Goal: Information Seeking & Learning: Learn about a topic

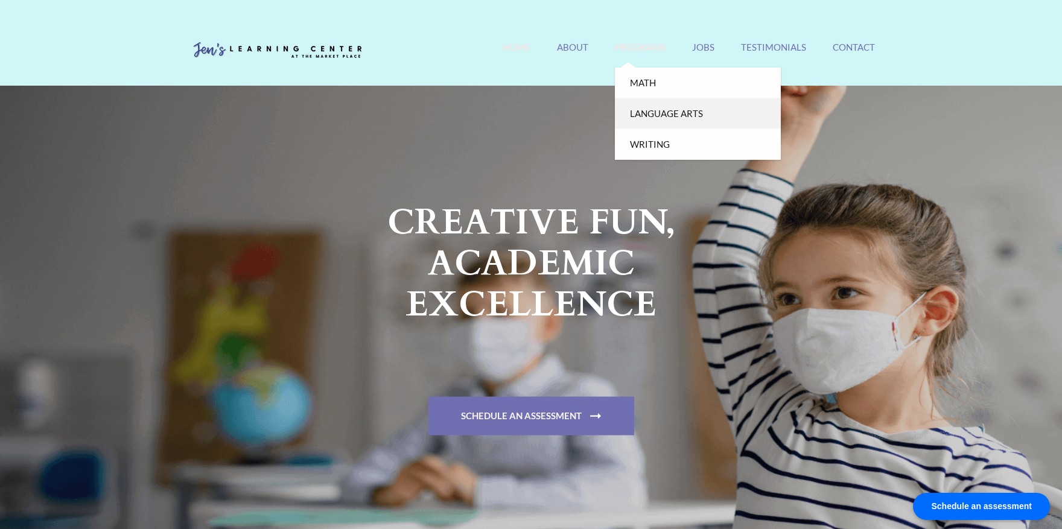
click at [664, 120] on link "Language Arts" at bounding box center [698, 113] width 166 height 31
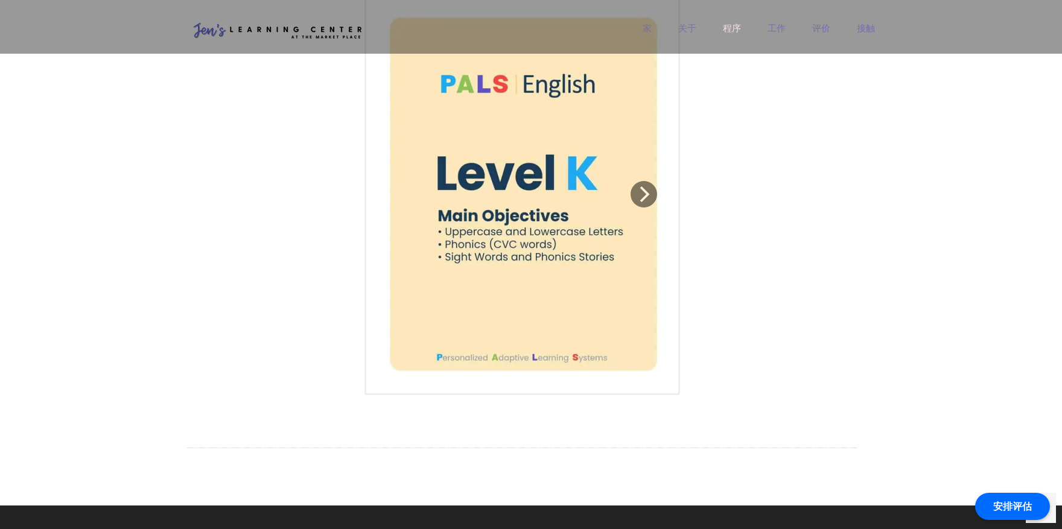
scroll to position [704, 0]
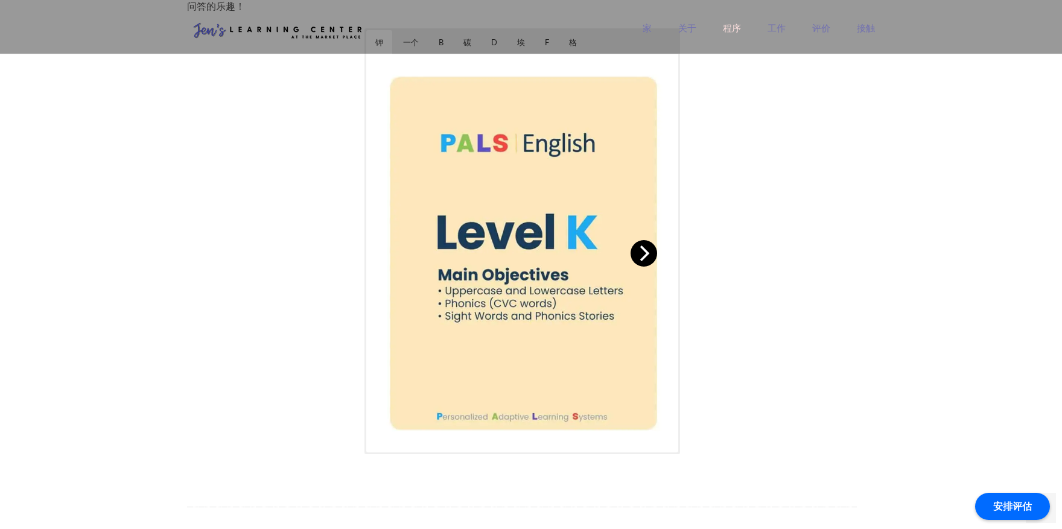
click at [645, 258] on icon "下一个" at bounding box center [643, 254] width 16 height 16
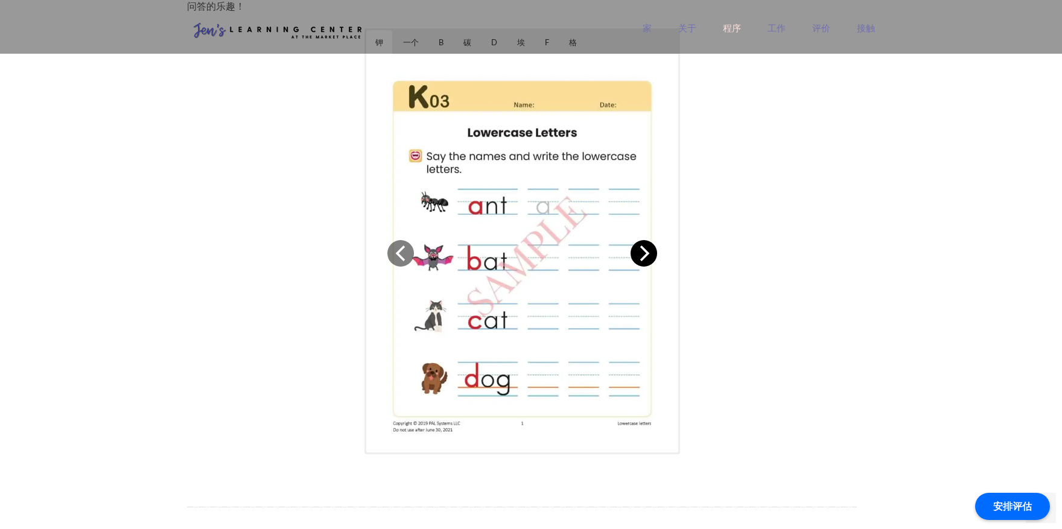
click at [645, 258] on icon "下一个" at bounding box center [643, 254] width 16 height 16
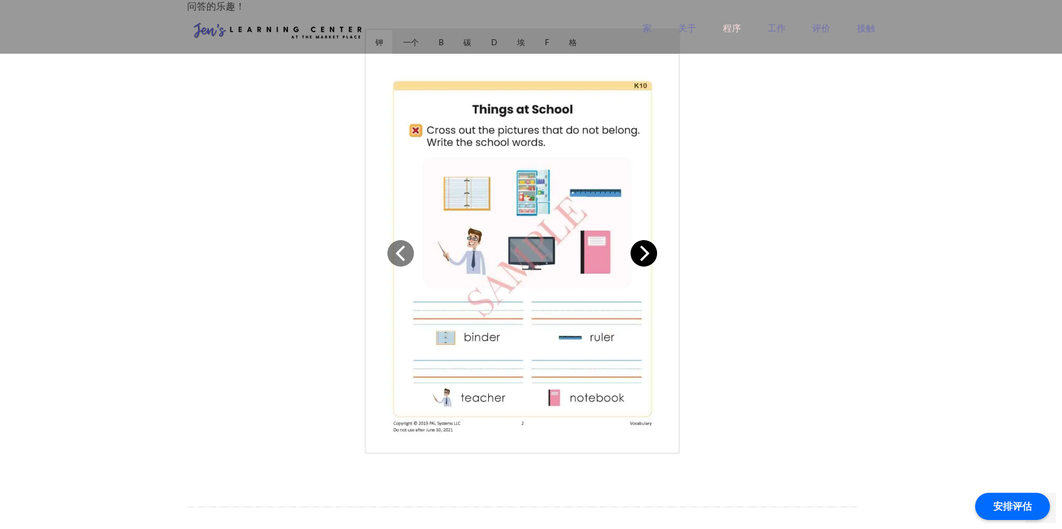
click at [645, 258] on icon "下一个" at bounding box center [643, 254] width 16 height 16
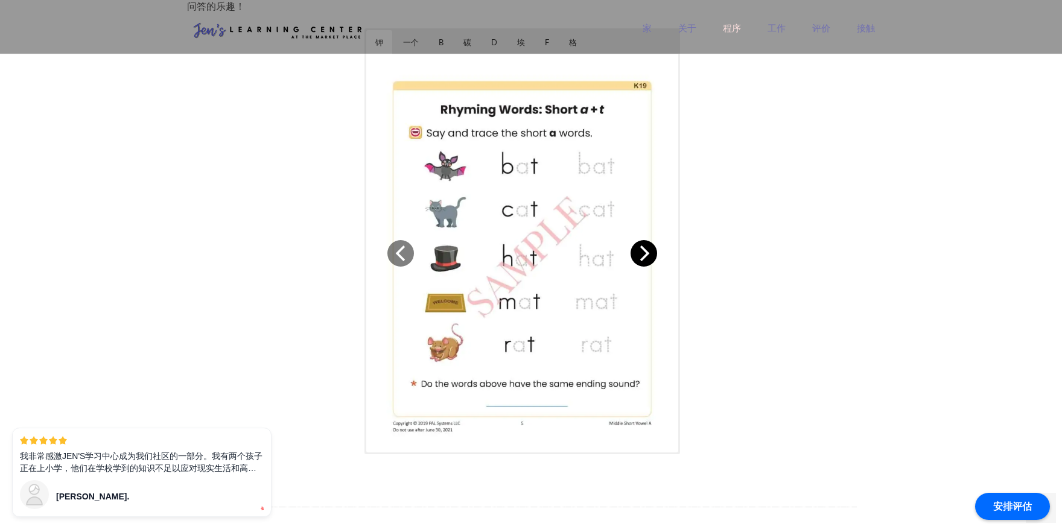
click at [645, 258] on icon "下一个" at bounding box center [643, 254] width 16 height 16
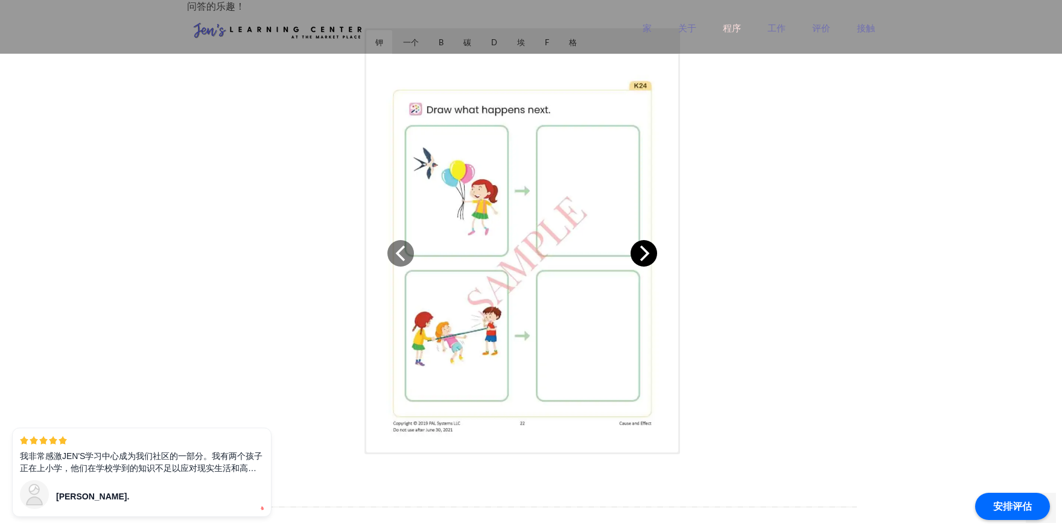
click at [645, 258] on icon "下一个" at bounding box center [643, 254] width 16 height 16
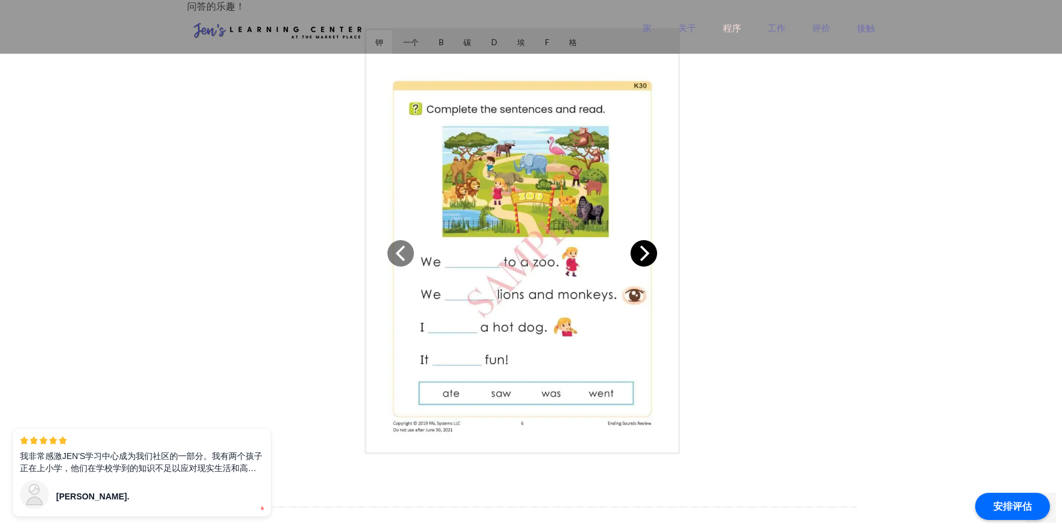
click at [645, 258] on icon "下一个" at bounding box center [643, 254] width 16 height 16
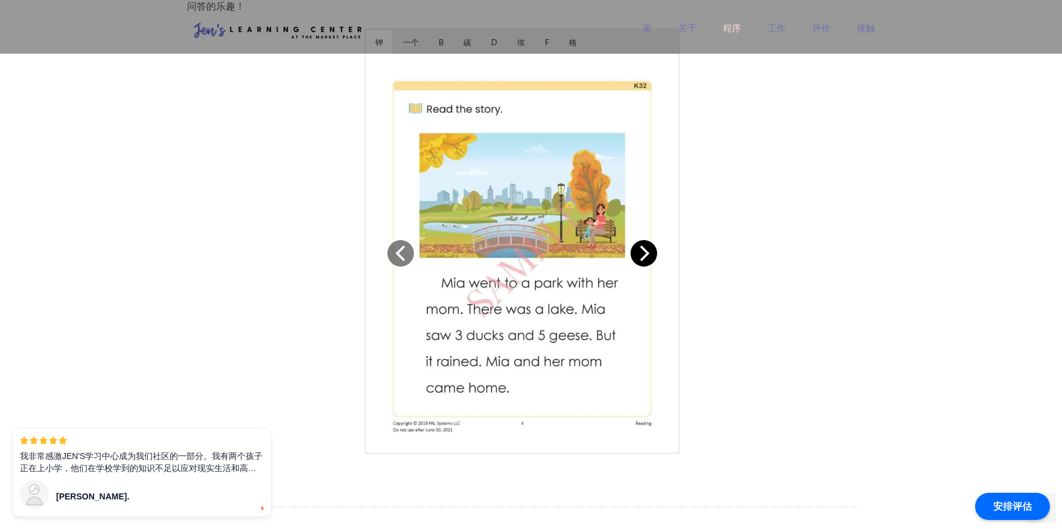
click at [645, 258] on icon "下一个" at bounding box center [643, 254] width 16 height 16
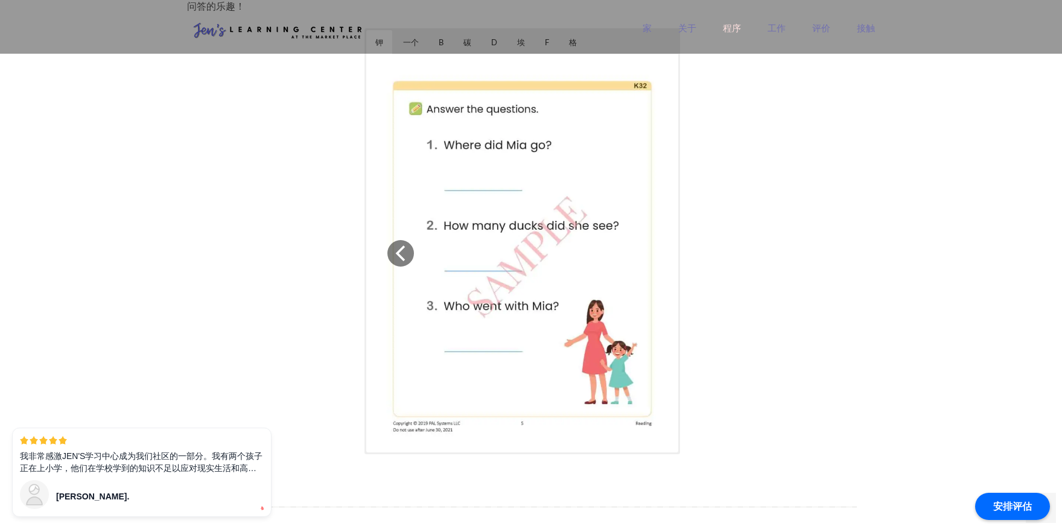
click at [645, 258] on img at bounding box center [522, 253] width 293 height 379
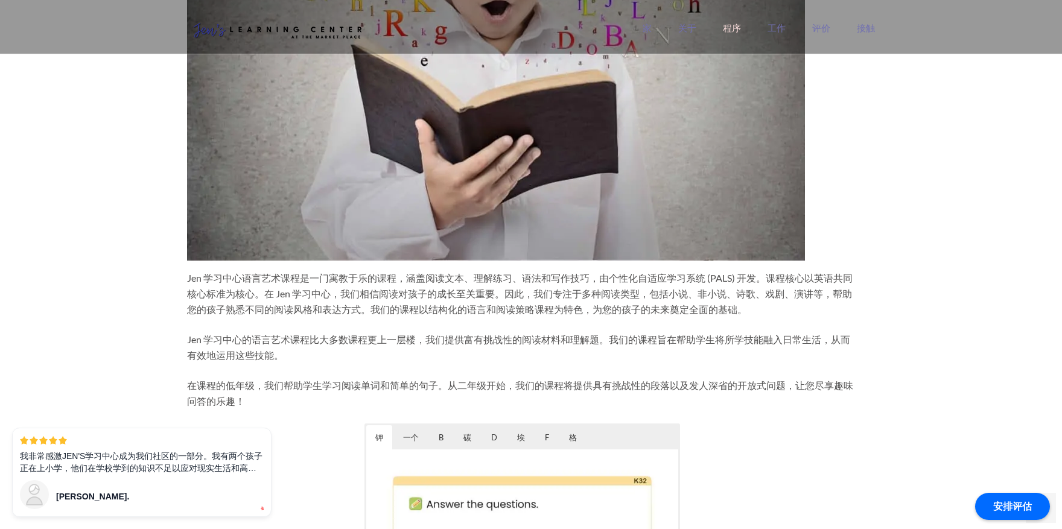
scroll to position [302, 0]
